Goal: Task Accomplishment & Management: Manage account settings

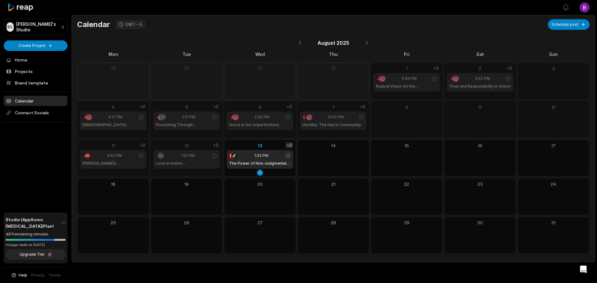
click at [290, 146] on div "+2" at bounding box center [290, 146] width 8 height 6
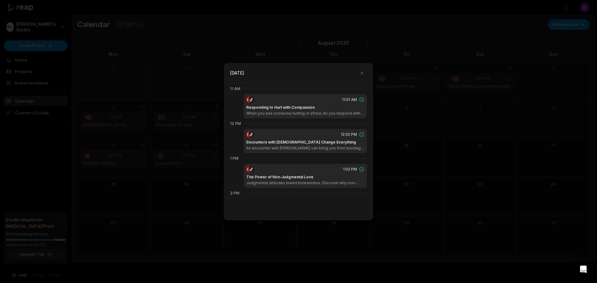
scroll to position [383, 0]
click at [362, 72] on button "button" at bounding box center [362, 73] width 10 height 10
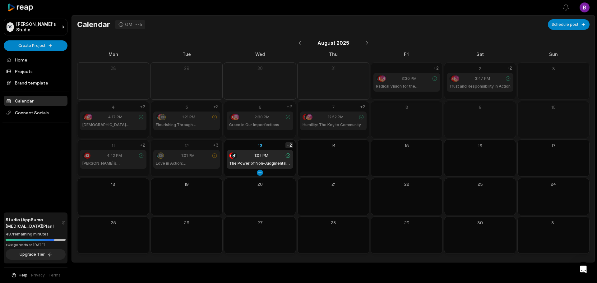
click at [290, 147] on div "+2" at bounding box center [290, 146] width 8 height 6
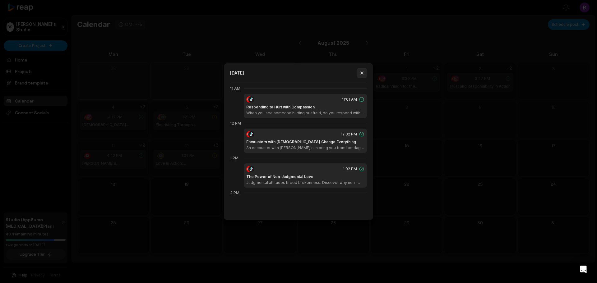
click at [361, 74] on button "button" at bounding box center [362, 73] width 10 height 10
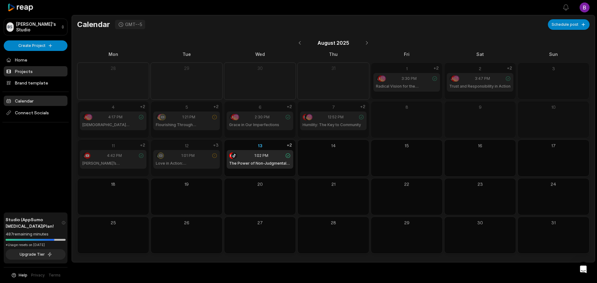
click at [30, 74] on link "Projects" at bounding box center [36, 71] width 64 height 10
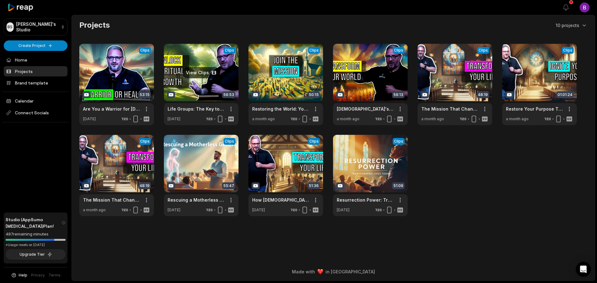
click at [203, 69] on link at bounding box center [201, 85] width 75 height 82
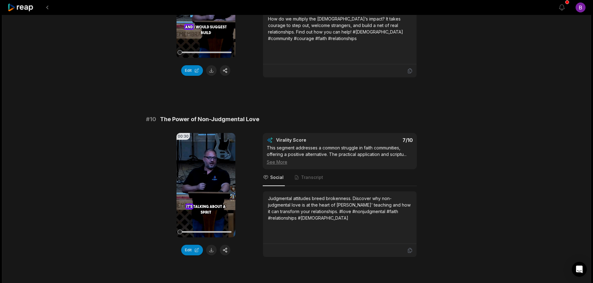
scroll to position [1627, 0]
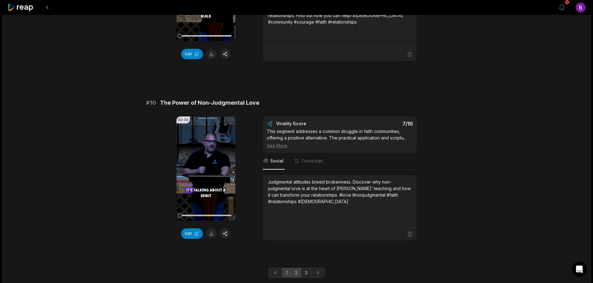
click at [298, 268] on link "2" at bounding box center [296, 273] width 10 height 10
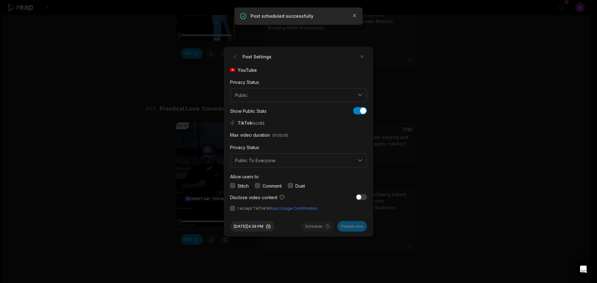
drag, startPoint x: 0, startPoint y: 0, endPoint x: 260, endPoint y: 185, distance: 319.0
click at [260, 185] on button "button" at bounding box center [257, 186] width 5 height 5
click at [234, 209] on button "button" at bounding box center [232, 208] width 5 height 5
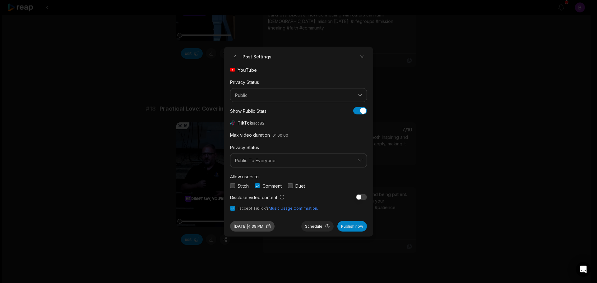
click at [257, 226] on button "[DATE] 4:39 PM" at bounding box center [252, 226] width 44 height 11
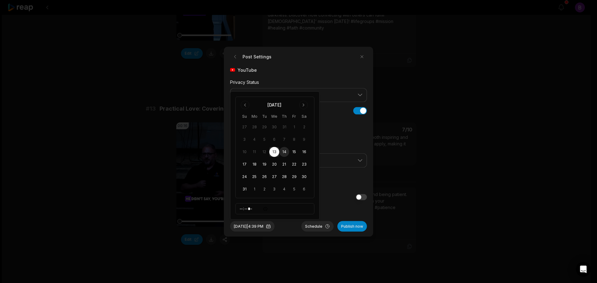
click at [283, 152] on button "14" at bounding box center [284, 152] width 10 height 10
click at [247, 209] on input "*****" at bounding box center [275, 208] width 79 height 11
click at [242, 210] on input "*****" at bounding box center [275, 208] width 79 height 11
type input "*****"
click at [320, 226] on button "Schedule" at bounding box center [318, 226] width 32 height 11
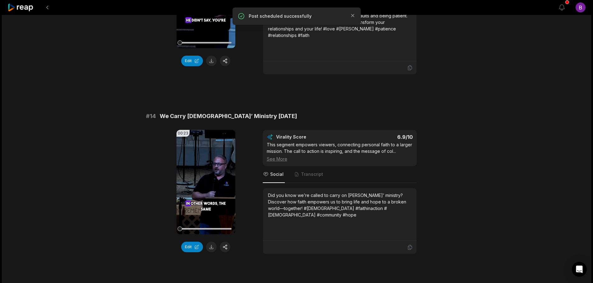
scroll to position [529, 0]
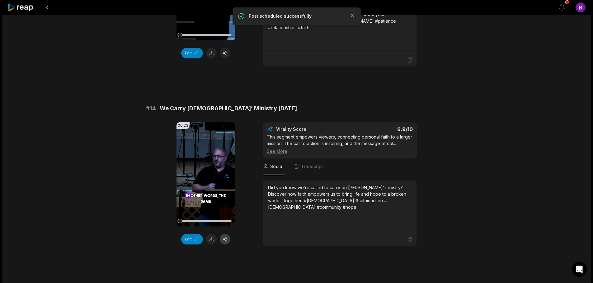
click at [227, 234] on button "button" at bounding box center [225, 239] width 11 height 11
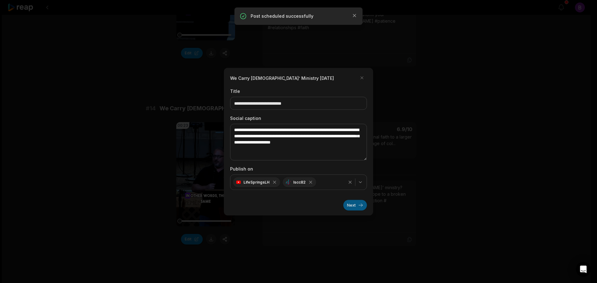
click at [354, 207] on button "Next" at bounding box center [356, 205] width 24 height 11
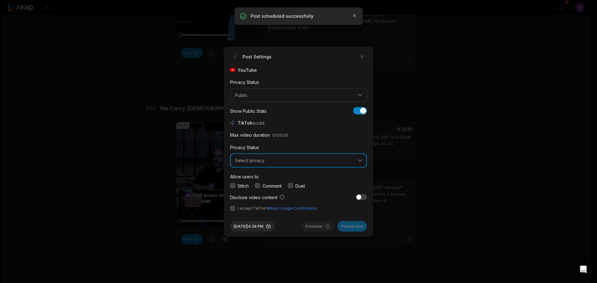
click at [289, 161] on span "Select privacy" at bounding box center [294, 161] width 118 height 6
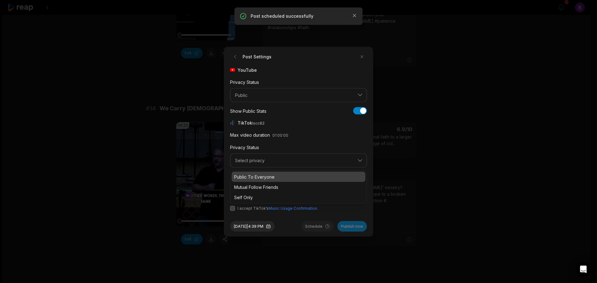
click at [262, 176] on p "Public To Everyone" at bounding box center [298, 177] width 129 height 7
click at [259, 185] on button "button" at bounding box center [257, 186] width 5 height 5
click at [232, 208] on button "button" at bounding box center [232, 208] width 5 height 5
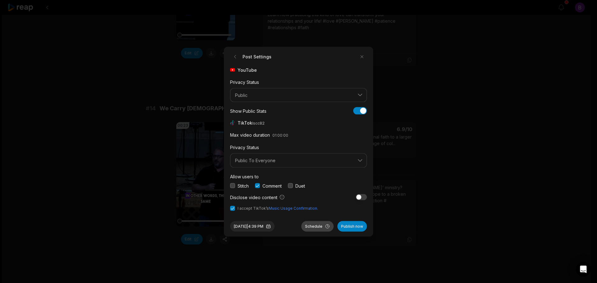
click at [312, 226] on button "Schedule" at bounding box center [318, 226] width 32 height 11
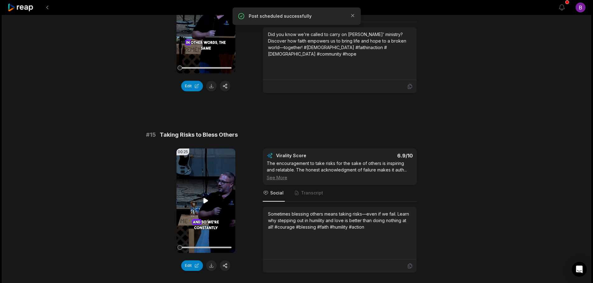
scroll to position [685, 0]
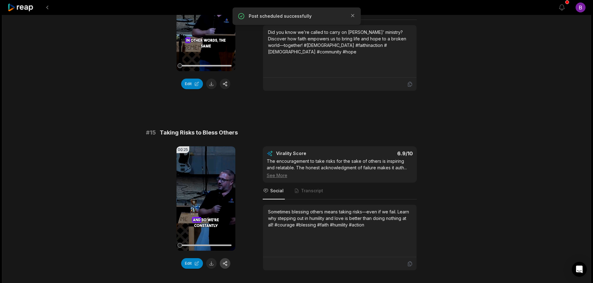
click at [224, 259] on button "button" at bounding box center [225, 264] width 11 height 11
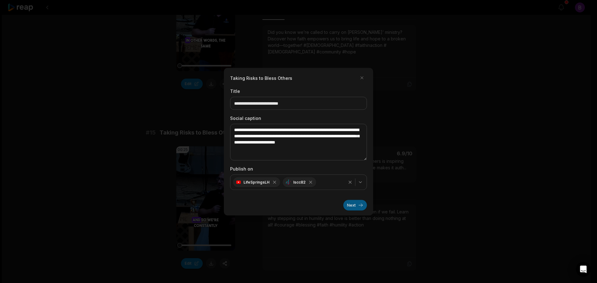
click at [356, 208] on button "Next" at bounding box center [356, 205] width 24 height 11
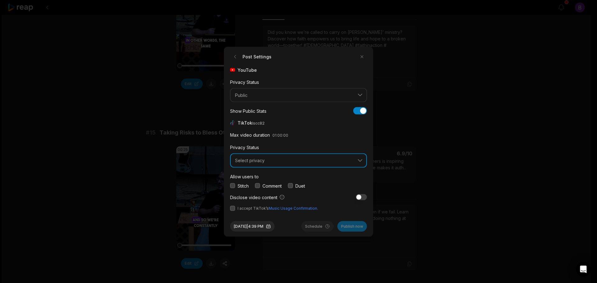
click at [261, 162] on span "Select privacy" at bounding box center [294, 161] width 118 height 6
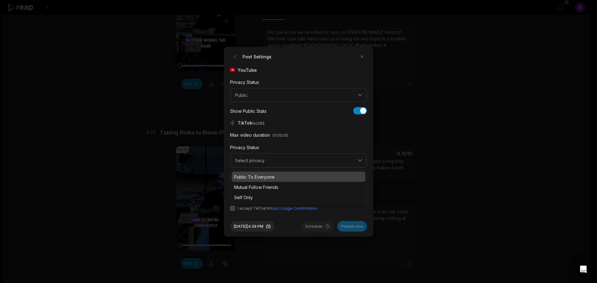
click at [255, 174] on p "Public To Everyone" at bounding box center [298, 177] width 129 height 7
click at [257, 185] on button "button" at bounding box center [257, 186] width 5 height 5
click at [235, 209] on button "button" at bounding box center [232, 208] width 5 height 5
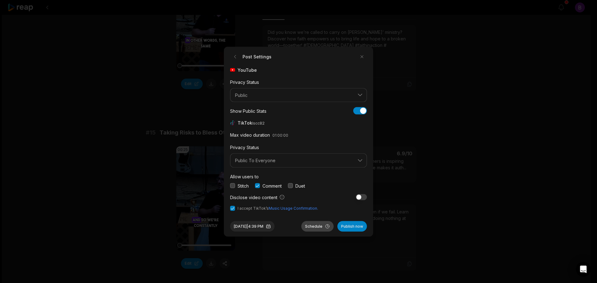
click at [310, 225] on button "Schedule" at bounding box center [318, 226] width 32 height 11
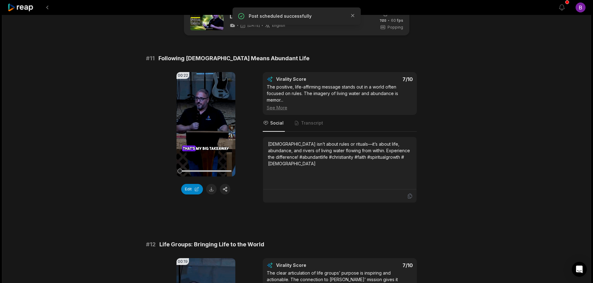
scroll to position [0, 0]
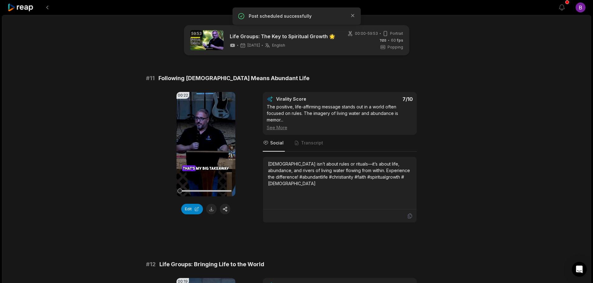
click at [28, 6] on icon at bounding box center [20, 7] width 26 height 8
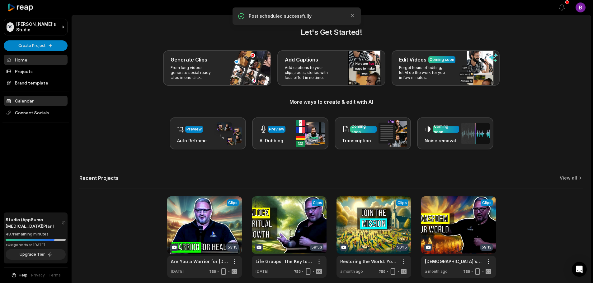
click at [25, 101] on link "Calendar" at bounding box center [36, 101] width 64 height 10
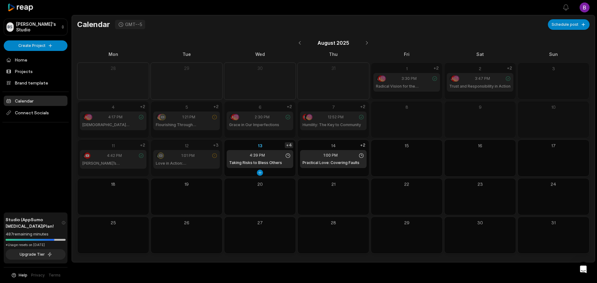
click at [288, 146] on div "+4" at bounding box center [289, 146] width 8 height 6
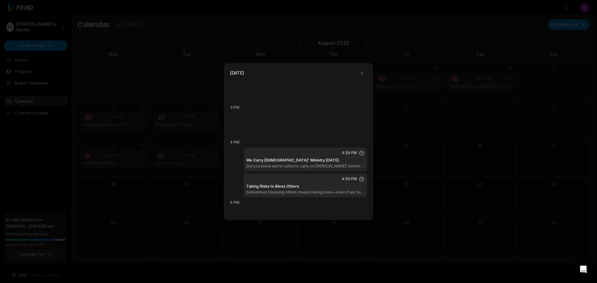
scroll to position [508, 0]
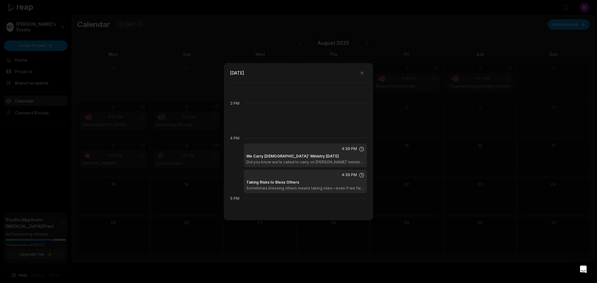
click at [327, 156] on div "We Carry Jesus’ Ministry Today Did you know we’re called to carry on Jesus’ min…" at bounding box center [305, 159] width 118 height 11
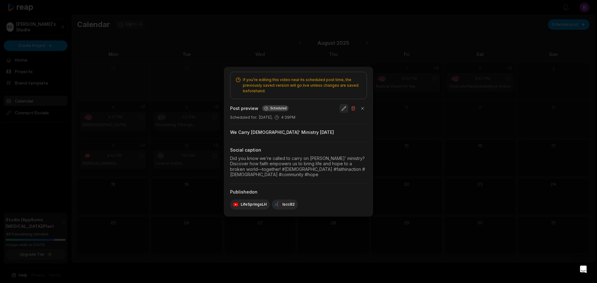
click at [342, 110] on button "button" at bounding box center [344, 108] width 9 height 9
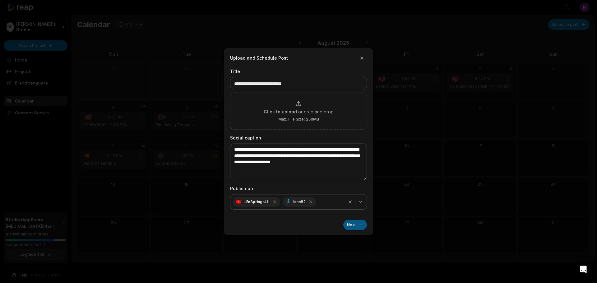
click at [358, 227] on button "Next" at bounding box center [356, 225] width 24 height 11
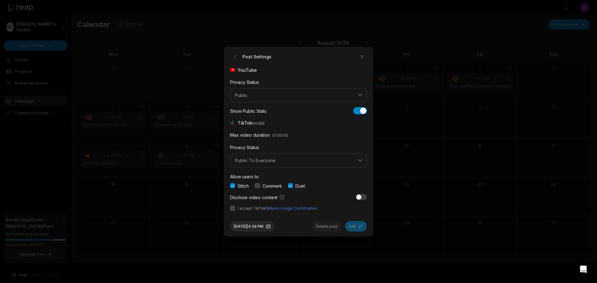
click at [234, 209] on button "button" at bounding box center [232, 208] width 5 height 5
click at [250, 224] on button "Aug 13, 2025 | 4:39 PM" at bounding box center [252, 226] width 44 height 11
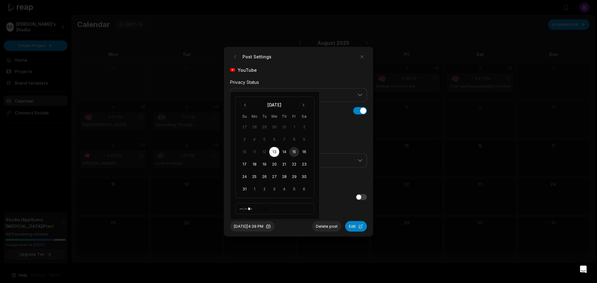
click at [296, 151] on button "15" at bounding box center [294, 152] width 10 height 10
click at [240, 209] on input "*****" at bounding box center [275, 208] width 79 height 11
type input "*****"
click at [337, 213] on form "Post Settings YouTube Privacy Status Public Show Public Stats Show Public Stats…" at bounding box center [298, 142] width 137 height 180
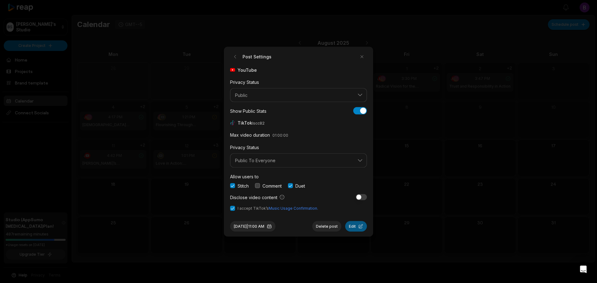
click at [353, 226] on button "Edit" at bounding box center [356, 226] width 22 height 11
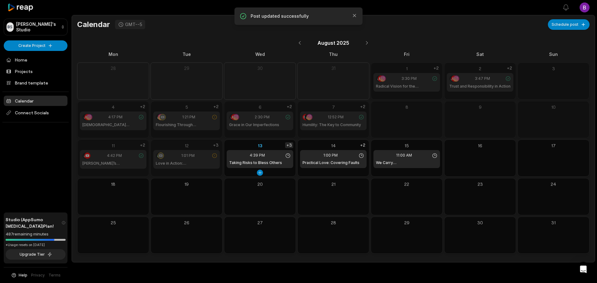
click at [291, 145] on div "+3" at bounding box center [289, 146] width 8 height 6
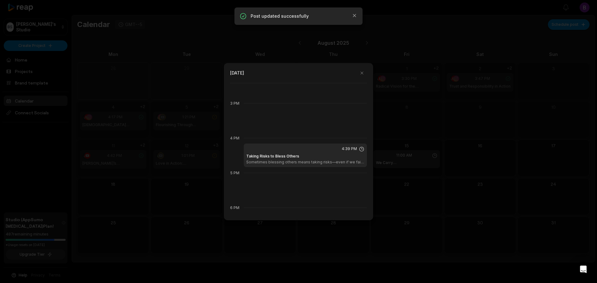
click at [315, 153] on div "4:39 PM Taking Risks to Bless Others Sometimes blessing others means taking ris…" at bounding box center [305, 156] width 123 height 24
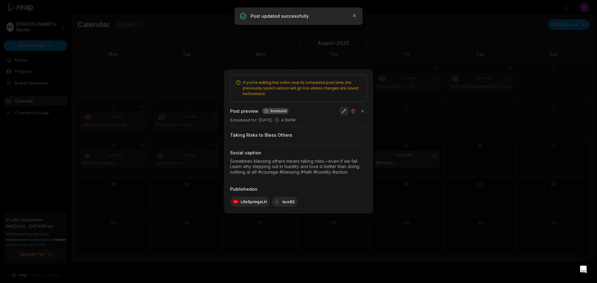
click at [342, 111] on button "button" at bounding box center [344, 111] width 9 height 9
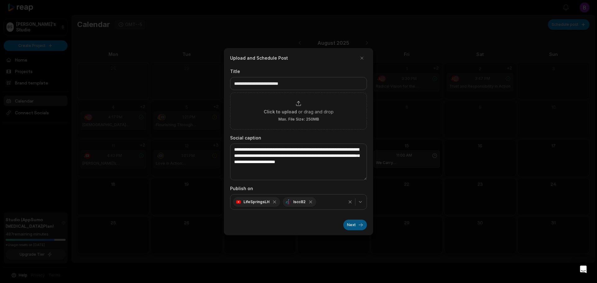
click at [355, 223] on button "Next" at bounding box center [356, 225] width 24 height 11
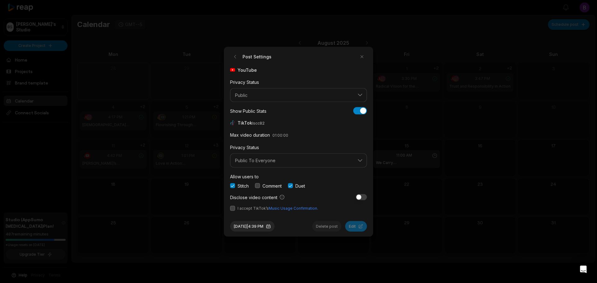
click at [234, 208] on button "button" at bounding box center [232, 208] width 5 height 5
click at [257, 226] on button "Aug 13, 2025 | 4:39 PM" at bounding box center [252, 226] width 44 height 11
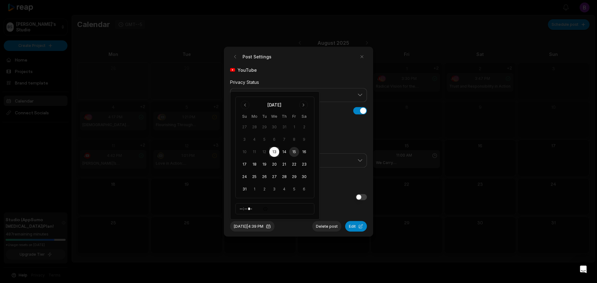
click at [296, 152] on button "15" at bounding box center [294, 152] width 10 height 10
click at [243, 208] on input "*****" at bounding box center [275, 208] width 79 height 11
type input "*****"
click at [359, 226] on button "Edit" at bounding box center [356, 226] width 22 height 11
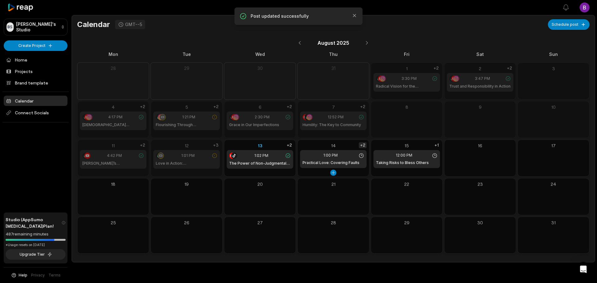
click at [363, 145] on div "+2" at bounding box center [363, 146] width 8 height 6
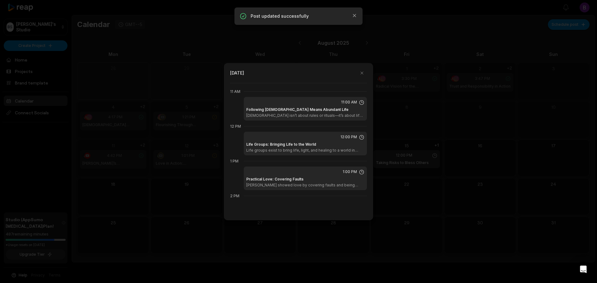
scroll to position [383, 0]
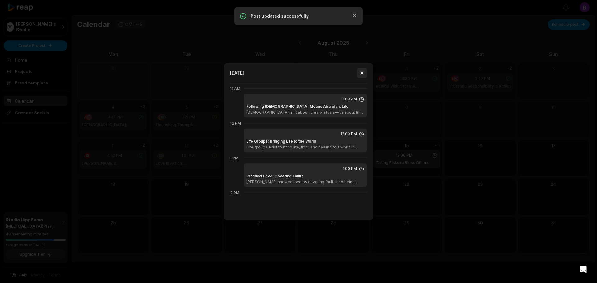
click at [360, 73] on button "button" at bounding box center [362, 73] width 10 height 10
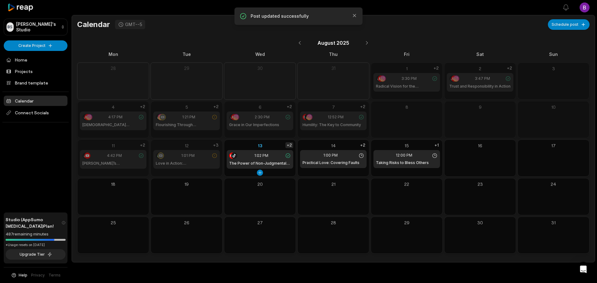
click at [289, 146] on div "+2" at bounding box center [290, 146] width 8 height 6
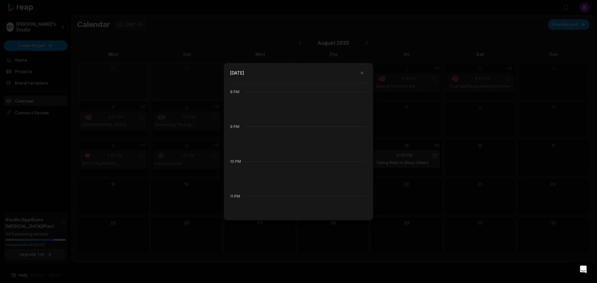
scroll to position [704, 0]
click at [395, 128] on div at bounding box center [298, 141] width 597 height 283
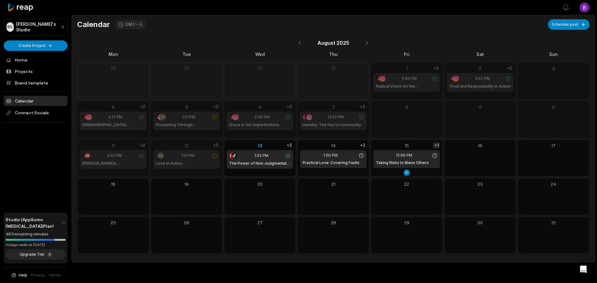
click at [437, 145] on div "+1" at bounding box center [436, 146] width 7 height 6
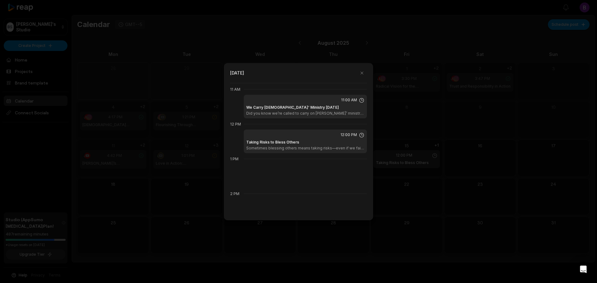
scroll to position [383, 0]
click at [363, 73] on button "button" at bounding box center [362, 73] width 10 height 10
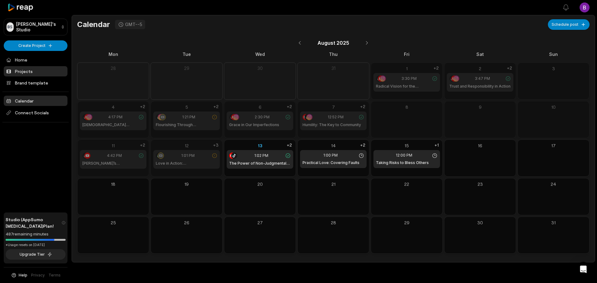
click at [26, 71] on link "Projects" at bounding box center [36, 71] width 64 height 10
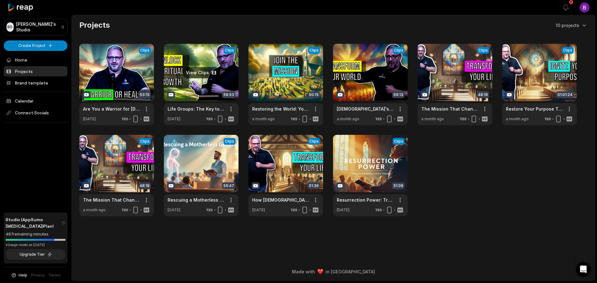
click at [198, 79] on link at bounding box center [201, 85] width 75 height 82
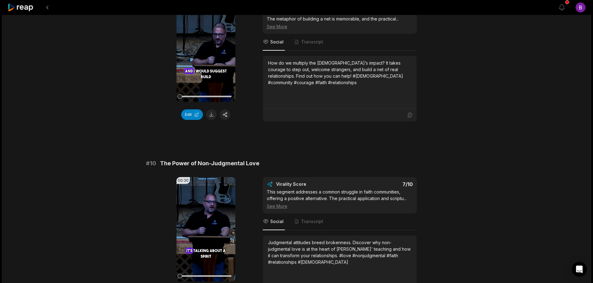
scroll to position [1627, 0]
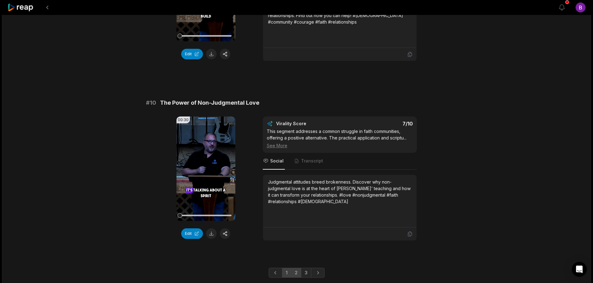
click at [296, 268] on link "2" at bounding box center [296, 273] width 10 height 10
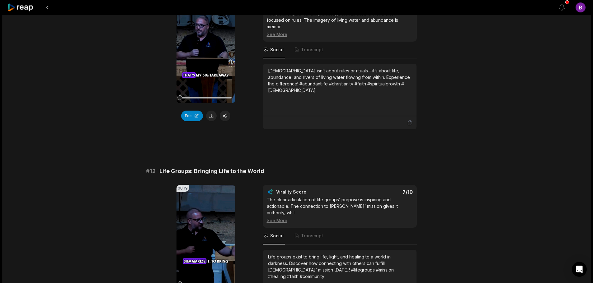
scroll to position [254, 0]
